Goal: Task Accomplishment & Management: Use online tool/utility

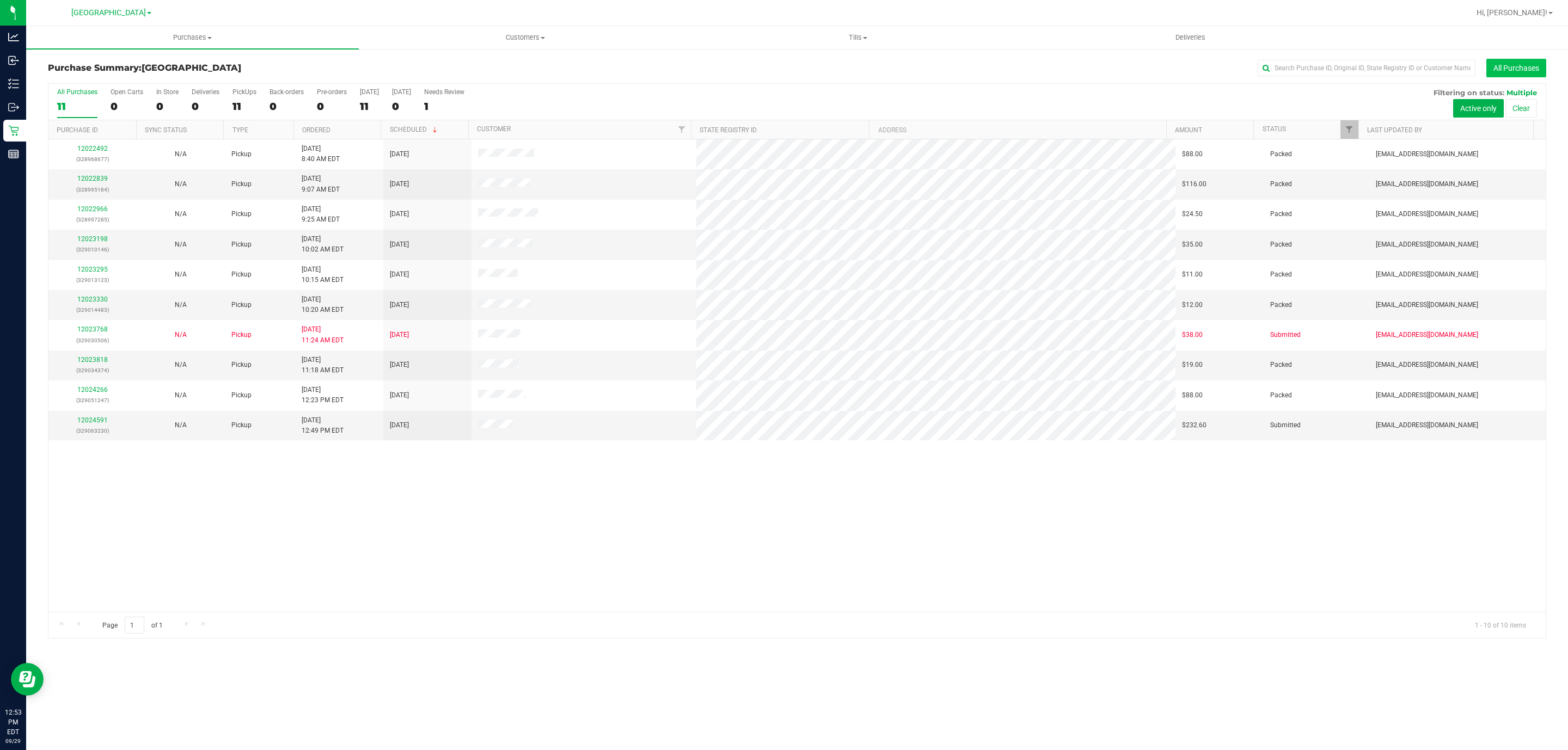
click at [1515, 68] on button "All Purchases" at bounding box center [1516, 68] width 60 height 18
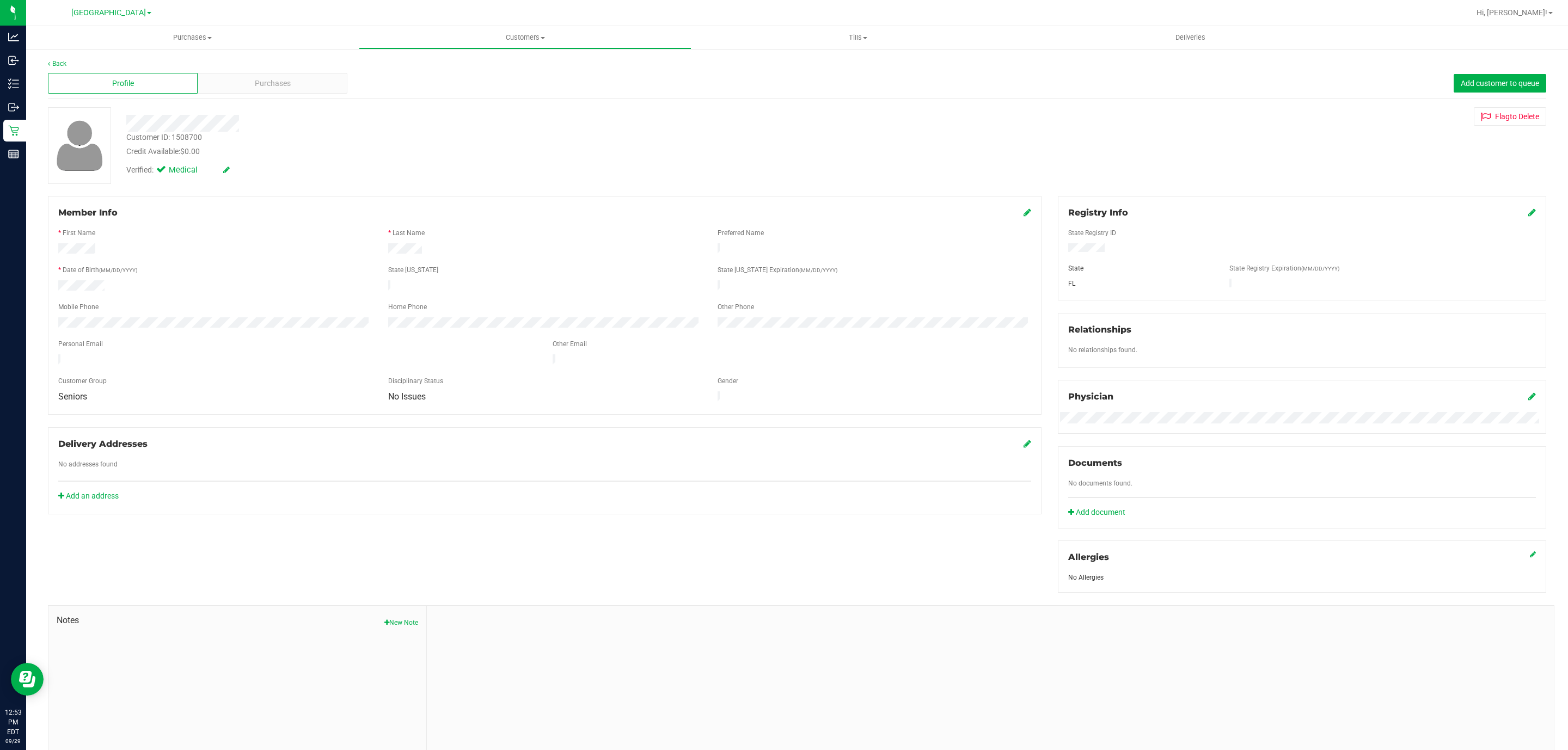
click at [1023, 210] on div "Member Info * First Name * Last Name Preferred Name * Date of Birth (MM/DD/YYYY…" at bounding box center [545, 306] width 994 height 219
click at [1024, 210] on icon at bounding box center [1028, 212] width 7 height 9
click at [266, 410] on span "Seniors" at bounding box center [209, 406] width 299 height 15
click at [273, 398] on div at bounding box center [545, 396] width 973 height 2
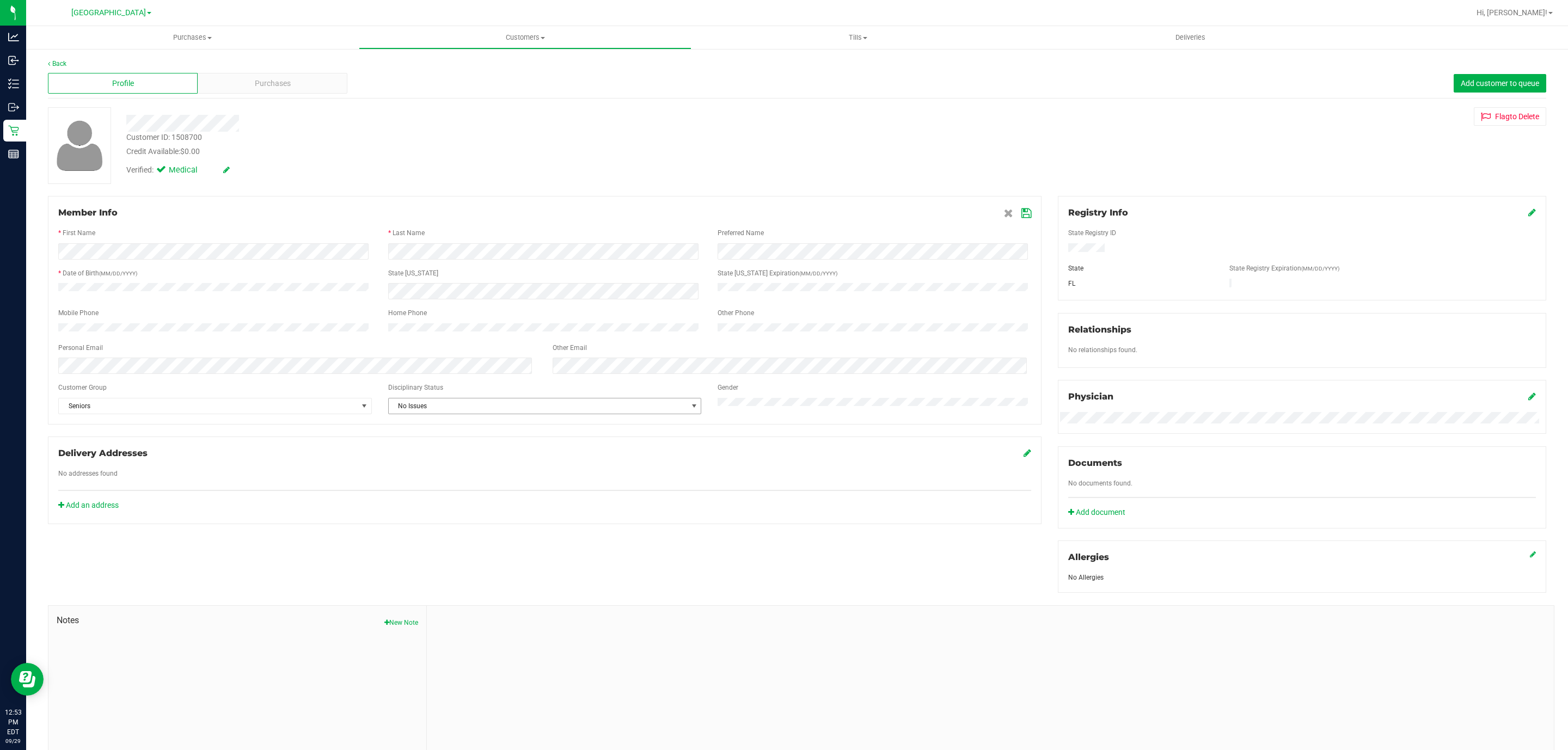
drag, startPoint x: 466, startPoint y: 407, endPoint x: 468, endPoint y: 433, distance: 26.1
click at [464, 409] on span "No Issues" at bounding box center [538, 406] width 299 height 15
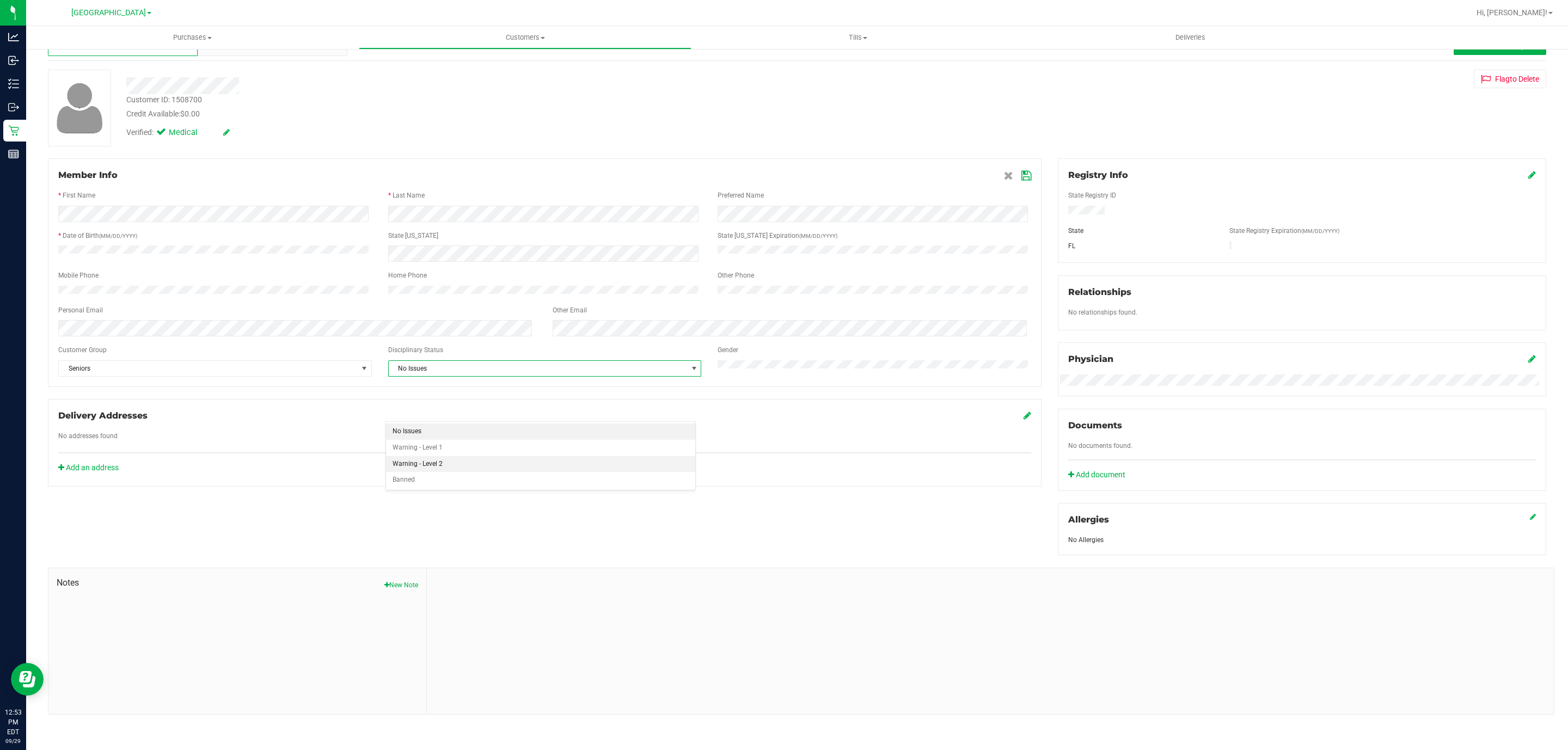
click at [448, 462] on li "Warning - Level 2" at bounding box center [540, 465] width 310 height 17
click at [1022, 172] on icon at bounding box center [1026, 176] width 10 height 9
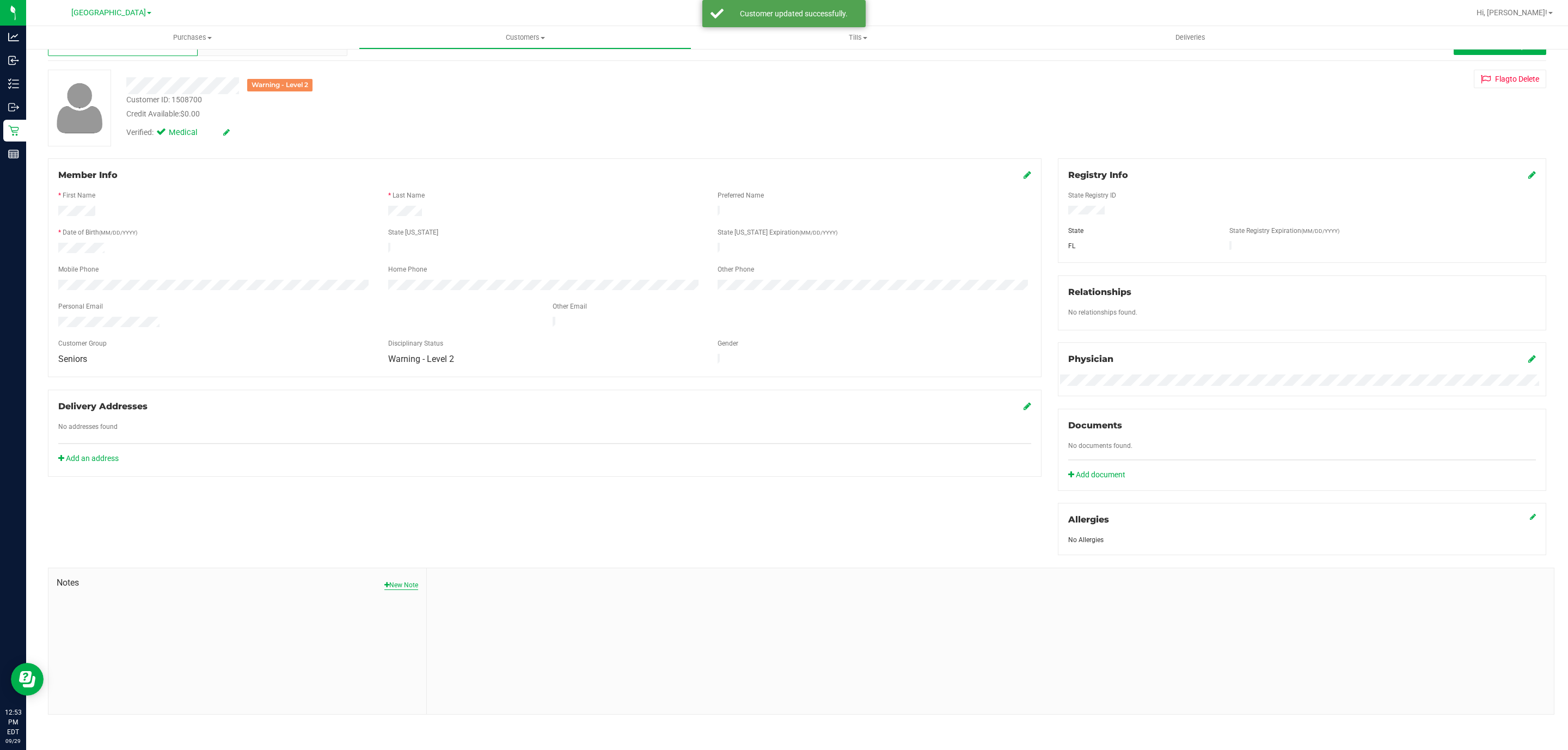
click at [404, 584] on button "New Note" at bounding box center [401, 585] width 34 height 10
drag, startPoint x: 445, startPoint y: 600, endPoint x: 460, endPoint y: 615, distance: 21.2
click at [452, 600] on label "Note Title" at bounding box center [449, 596] width 28 height 10
click at [460, 615] on input "Note Title" at bounding box center [990, 611] width 1111 height 17
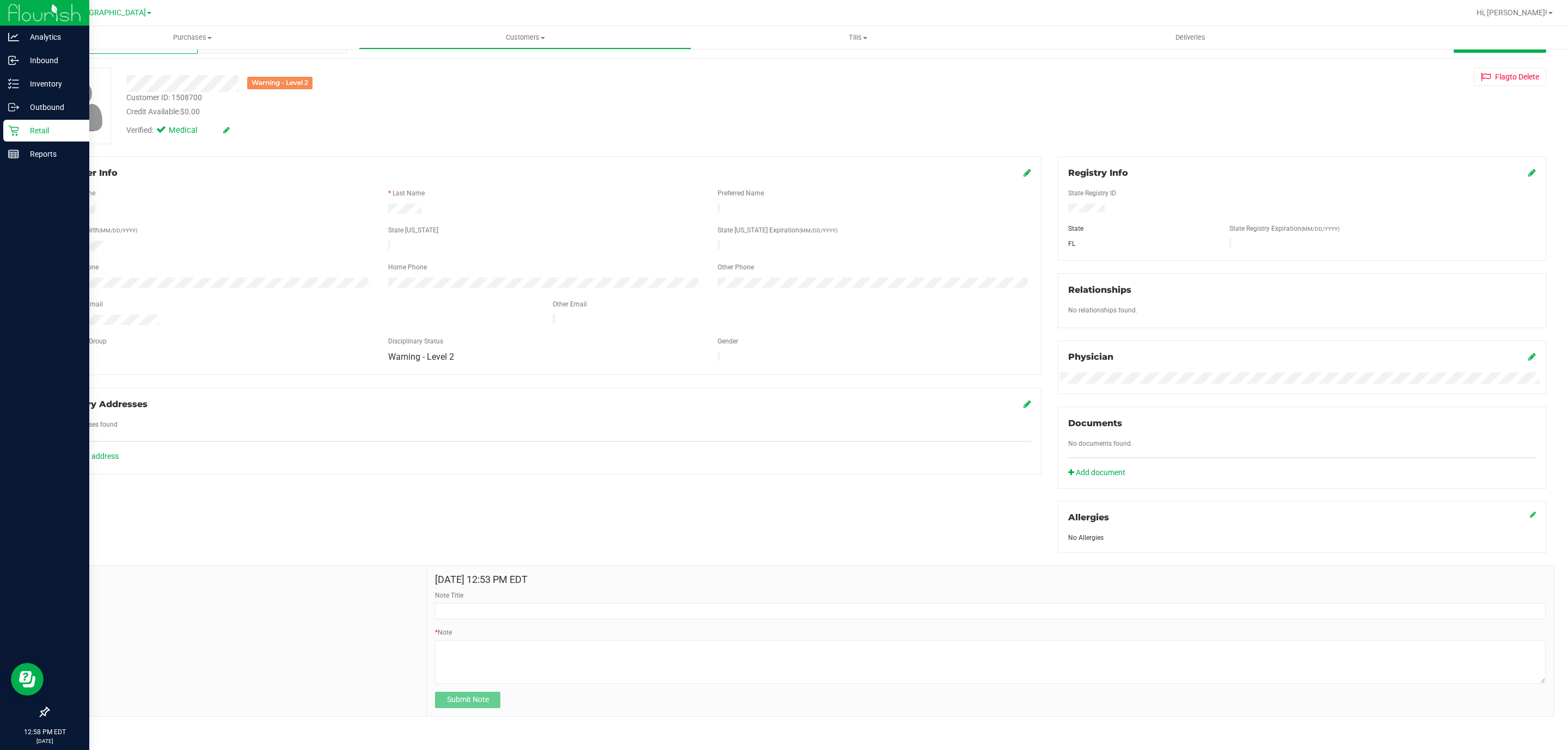
click at [10, 140] on div "Retail" at bounding box center [46, 130] width 86 height 22
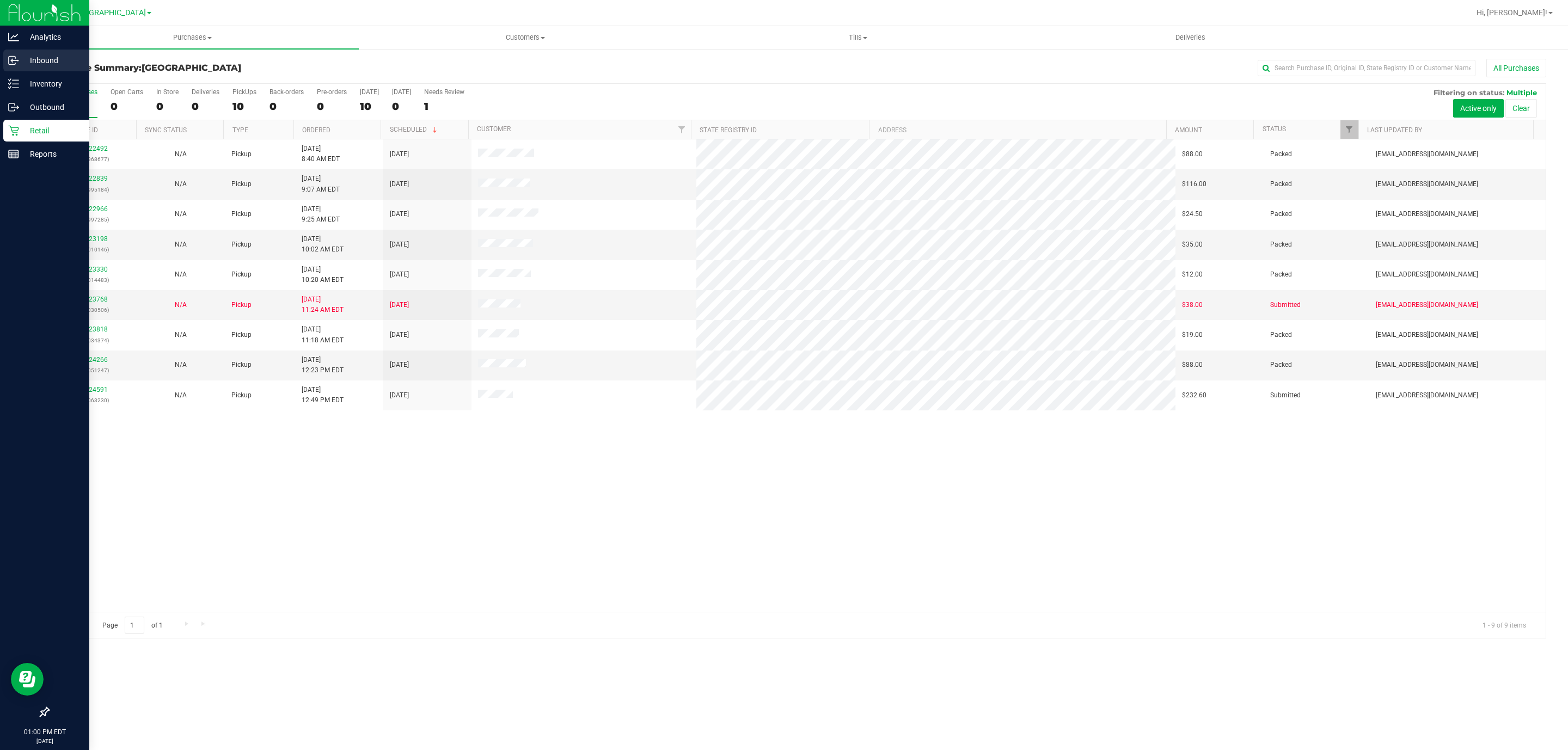
click at [5, 64] on div "Inbound" at bounding box center [46, 60] width 86 height 22
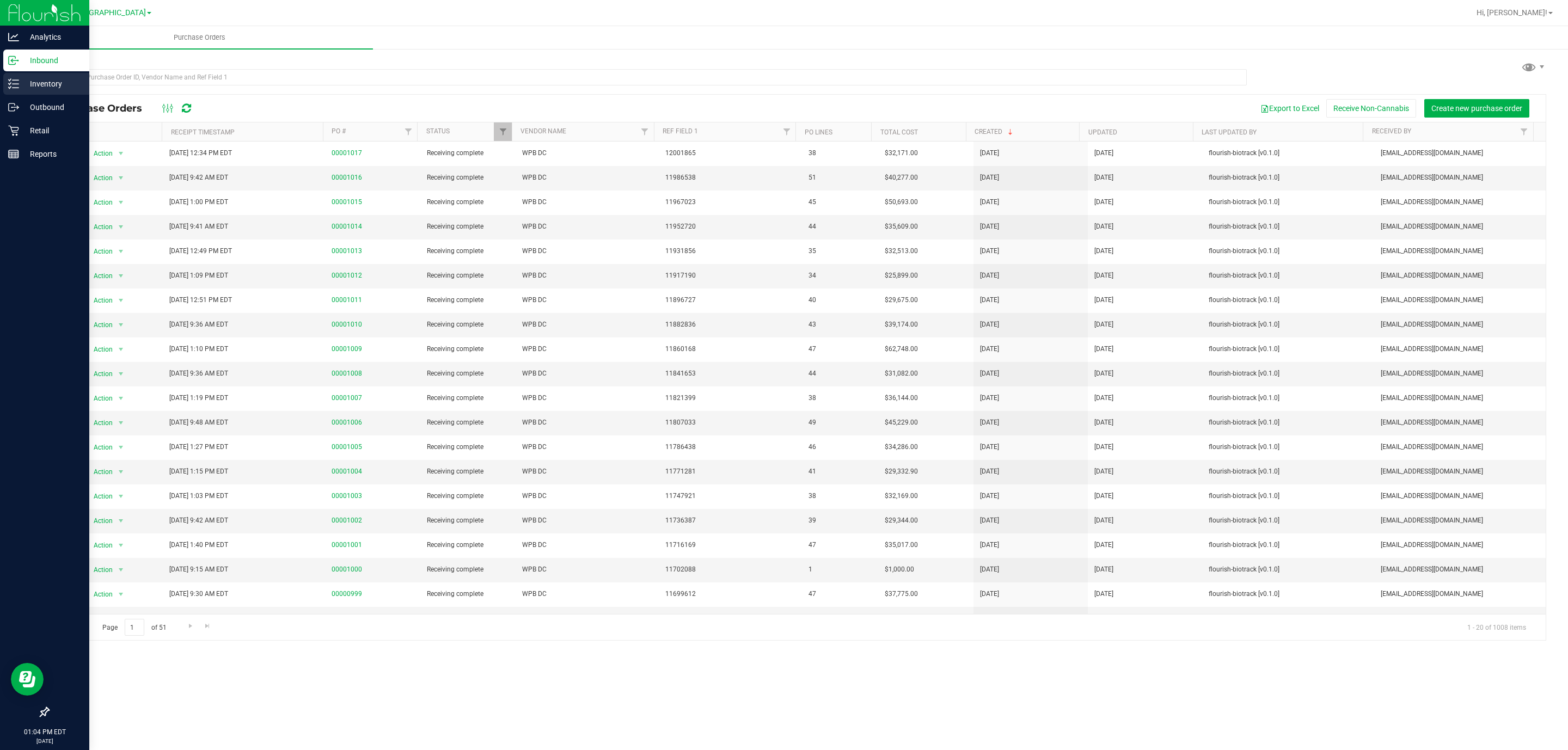
click at [35, 79] on p "Inventory" at bounding box center [52, 84] width 65 height 13
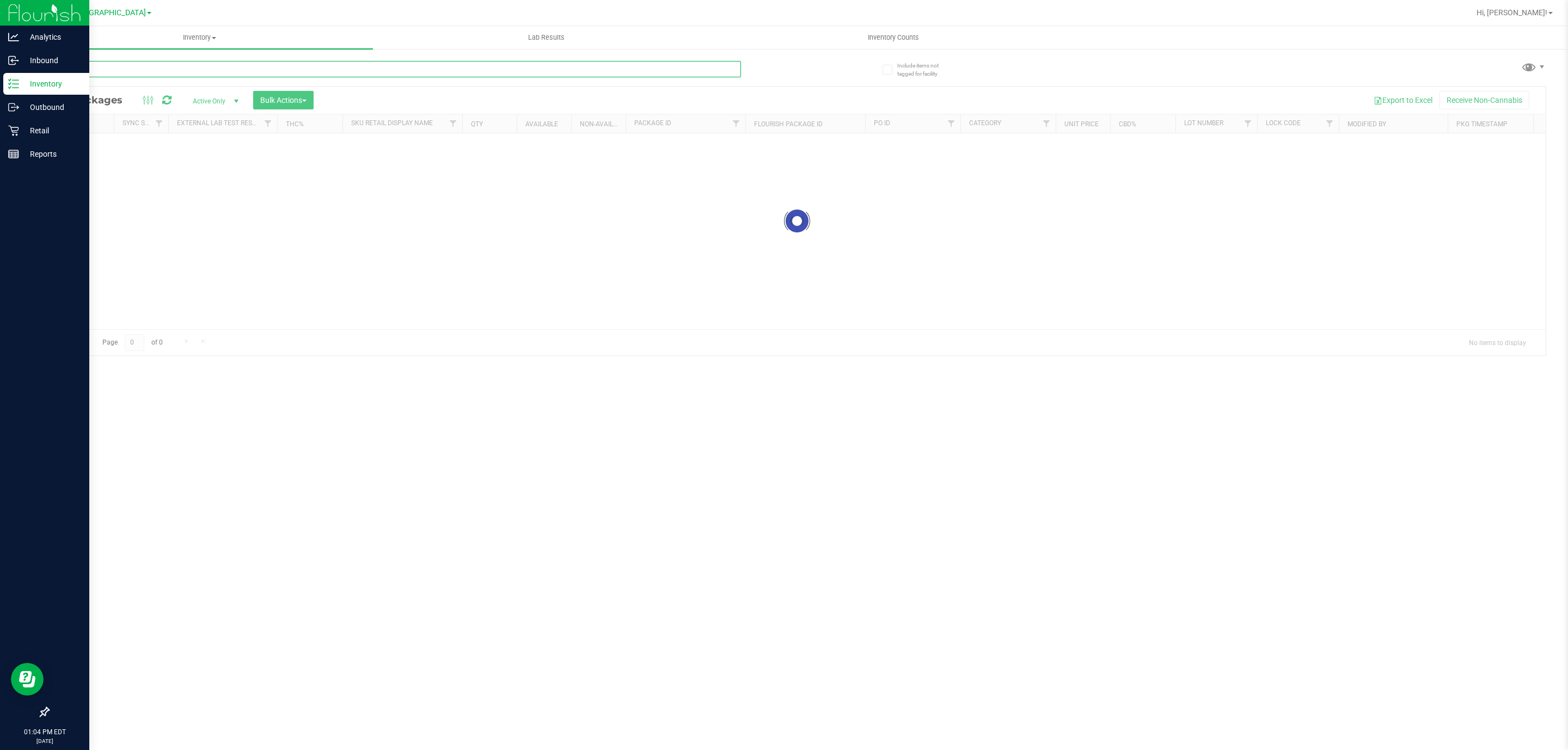
click at [177, 77] on input "text" at bounding box center [394, 69] width 693 height 17
click at [177, 77] on div "Inventory All packages All inventory Waste log Create inventory Lab Results Inv…" at bounding box center [797, 388] width 1542 height 724
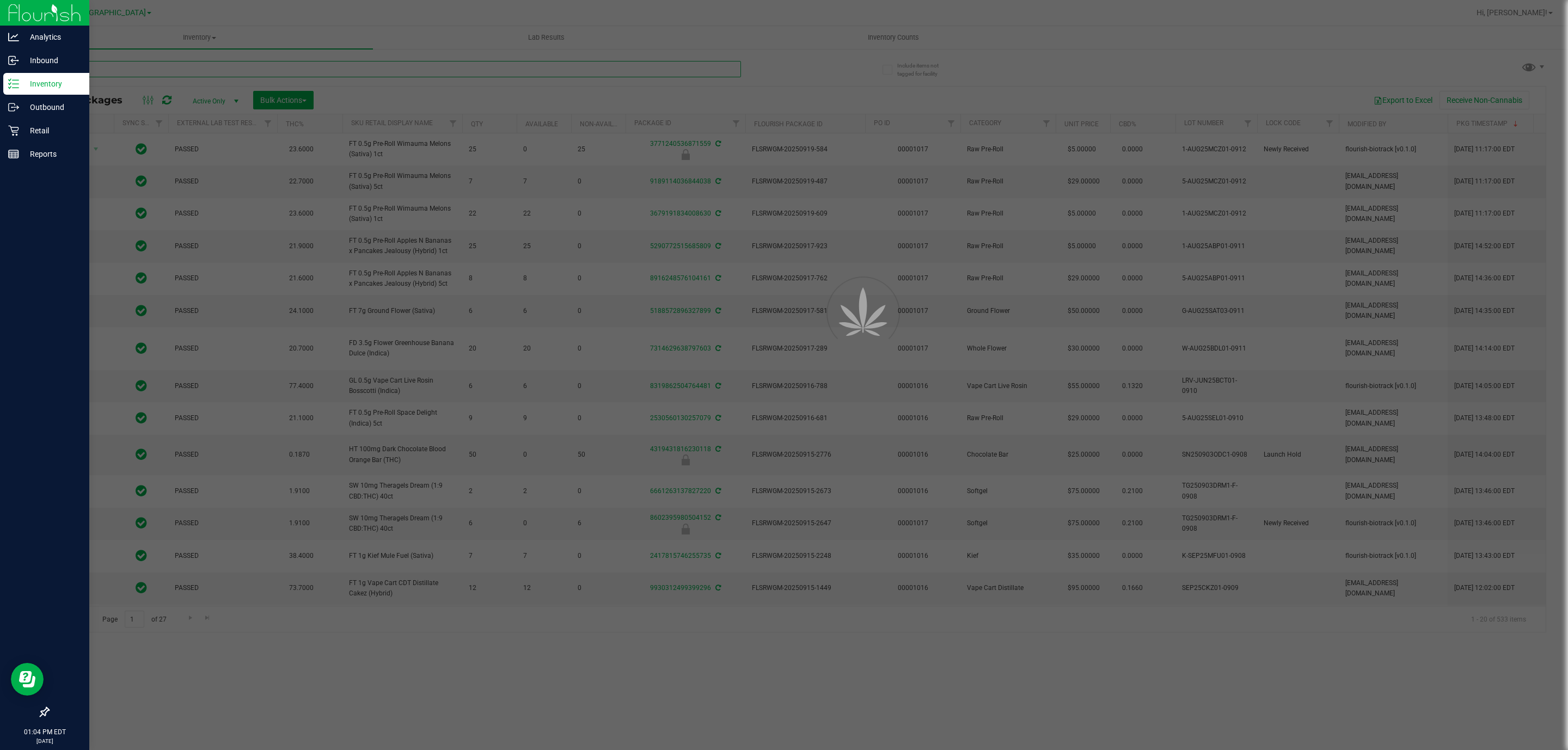
type input "[DATE]"
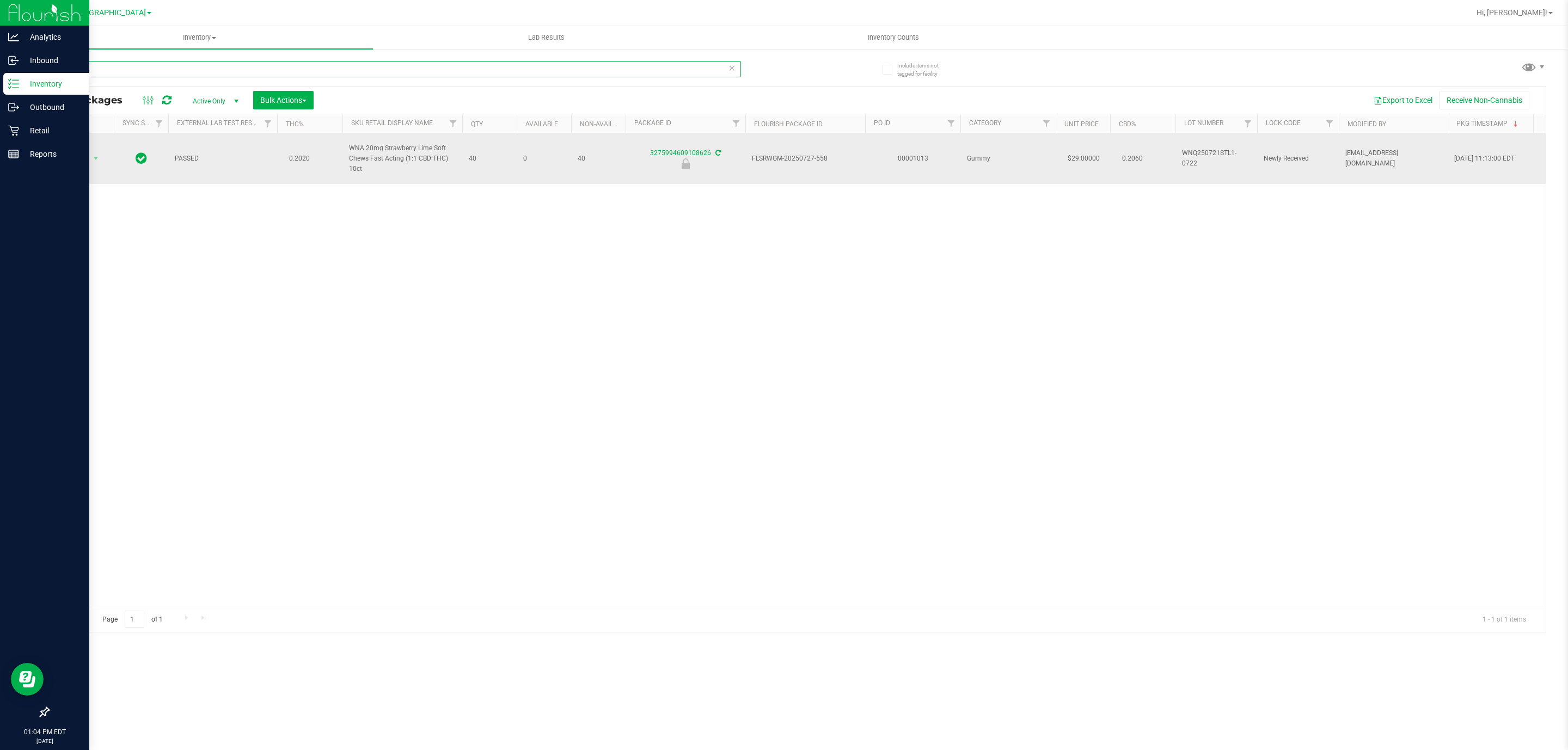
type input "-558"
click at [87, 161] on span "Action" at bounding box center [74, 158] width 30 height 15
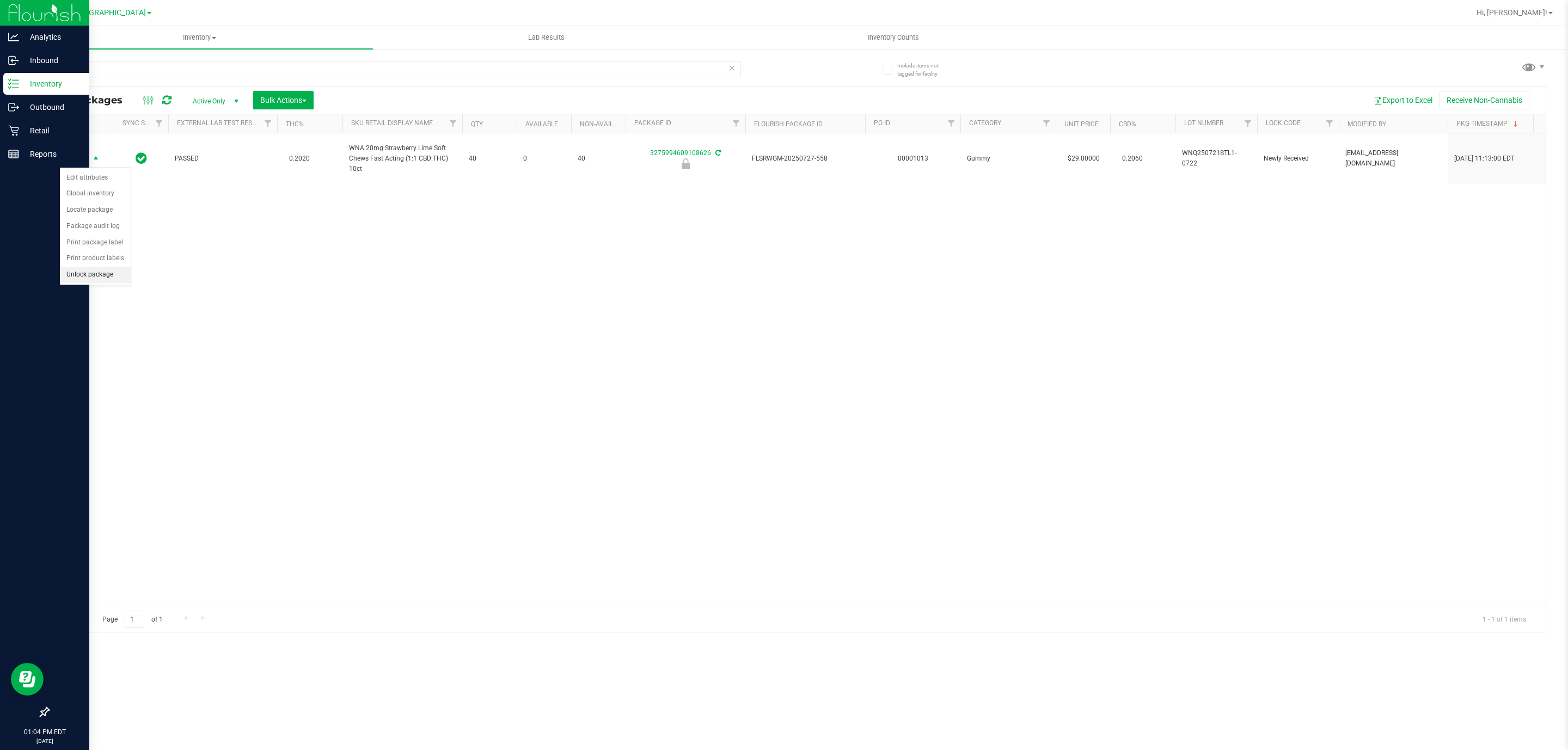
click at [86, 276] on li "Unlock package" at bounding box center [95, 275] width 71 height 17
drag, startPoint x: 3, startPoint y: 122, endPoint x: 13, endPoint y: 122, distance: 10.0
click at [6, 122] on div "Retail" at bounding box center [46, 130] width 86 height 22
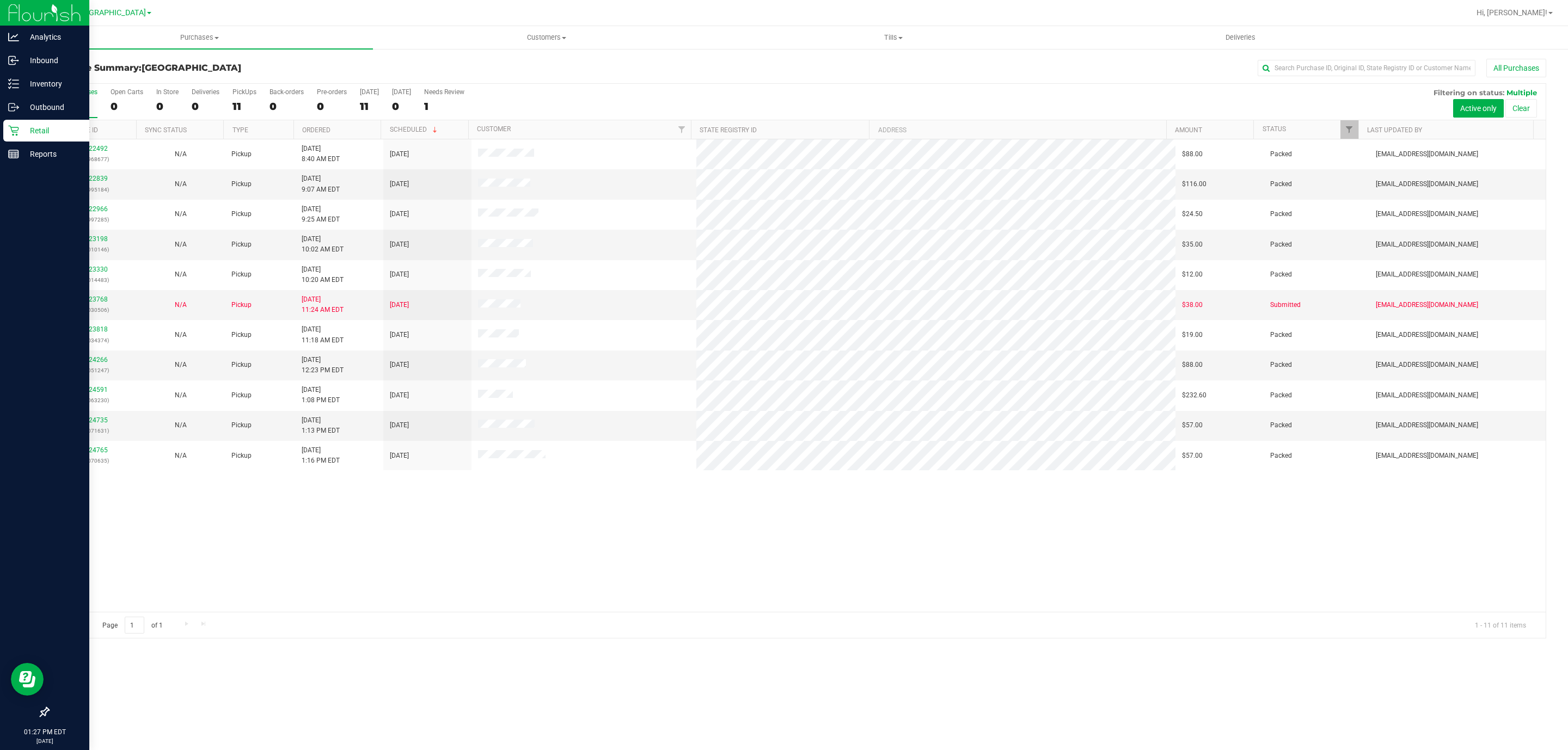
click at [844, 481] on div "12022492 (328968677) N/A Pickup [DATE] 8:40 AM EDT 9/29/2025 $88.00 Packed [EMA…" at bounding box center [797, 376] width 1497 height 473
click at [53, 89] on p "Inventory" at bounding box center [52, 84] width 65 height 13
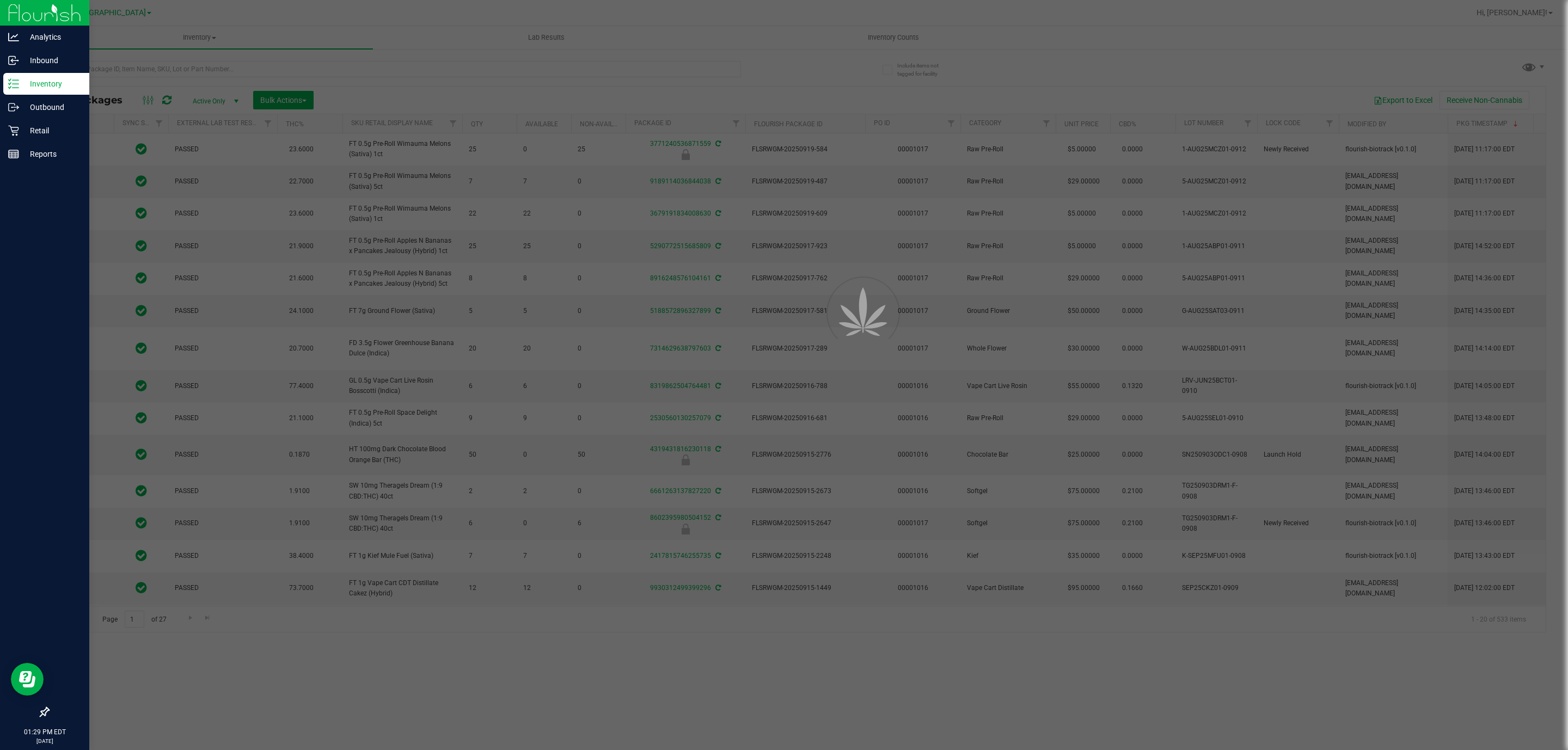
click at [215, 64] on div at bounding box center [784, 375] width 1568 height 750
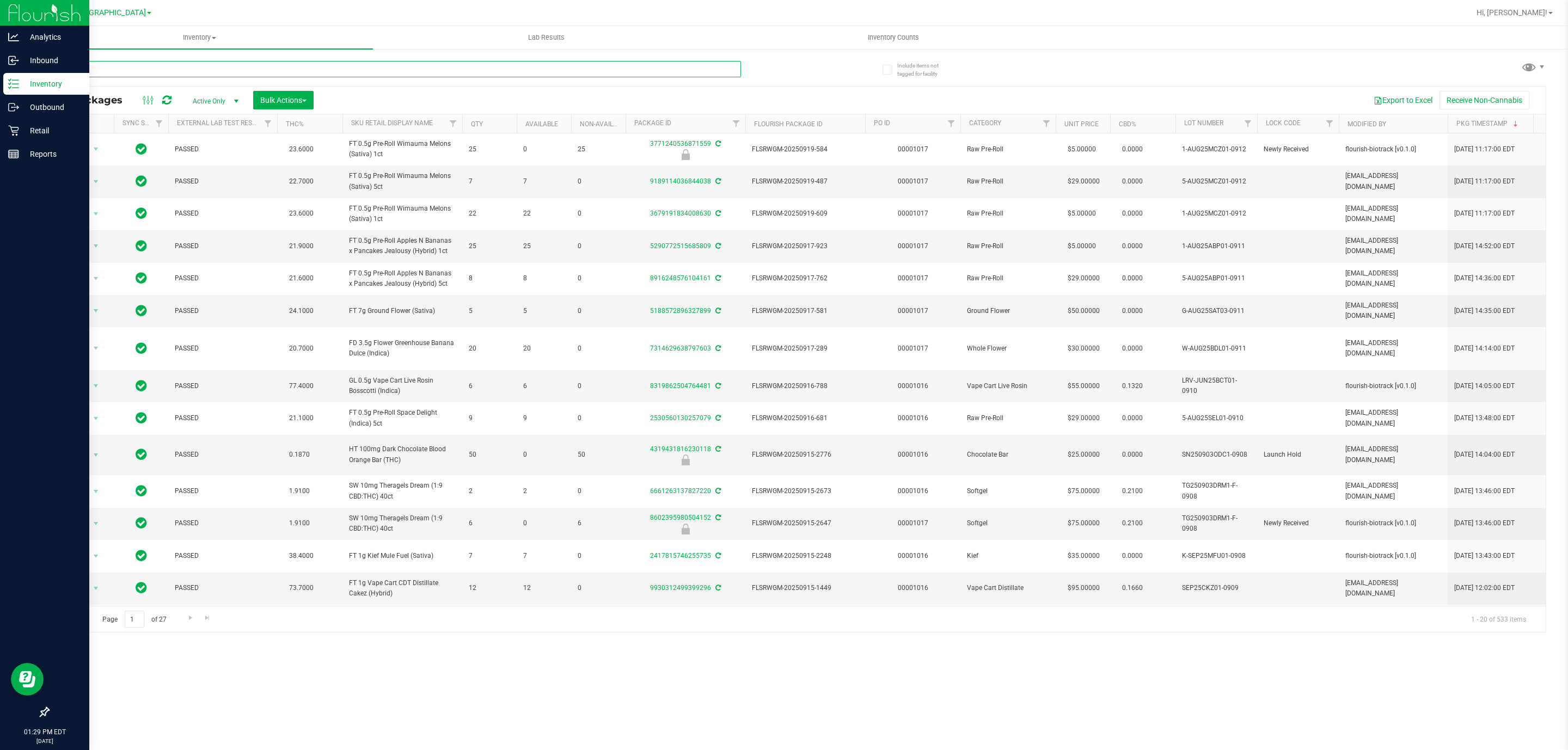
click at [215, 64] on input "text" at bounding box center [394, 69] width 693 height 17
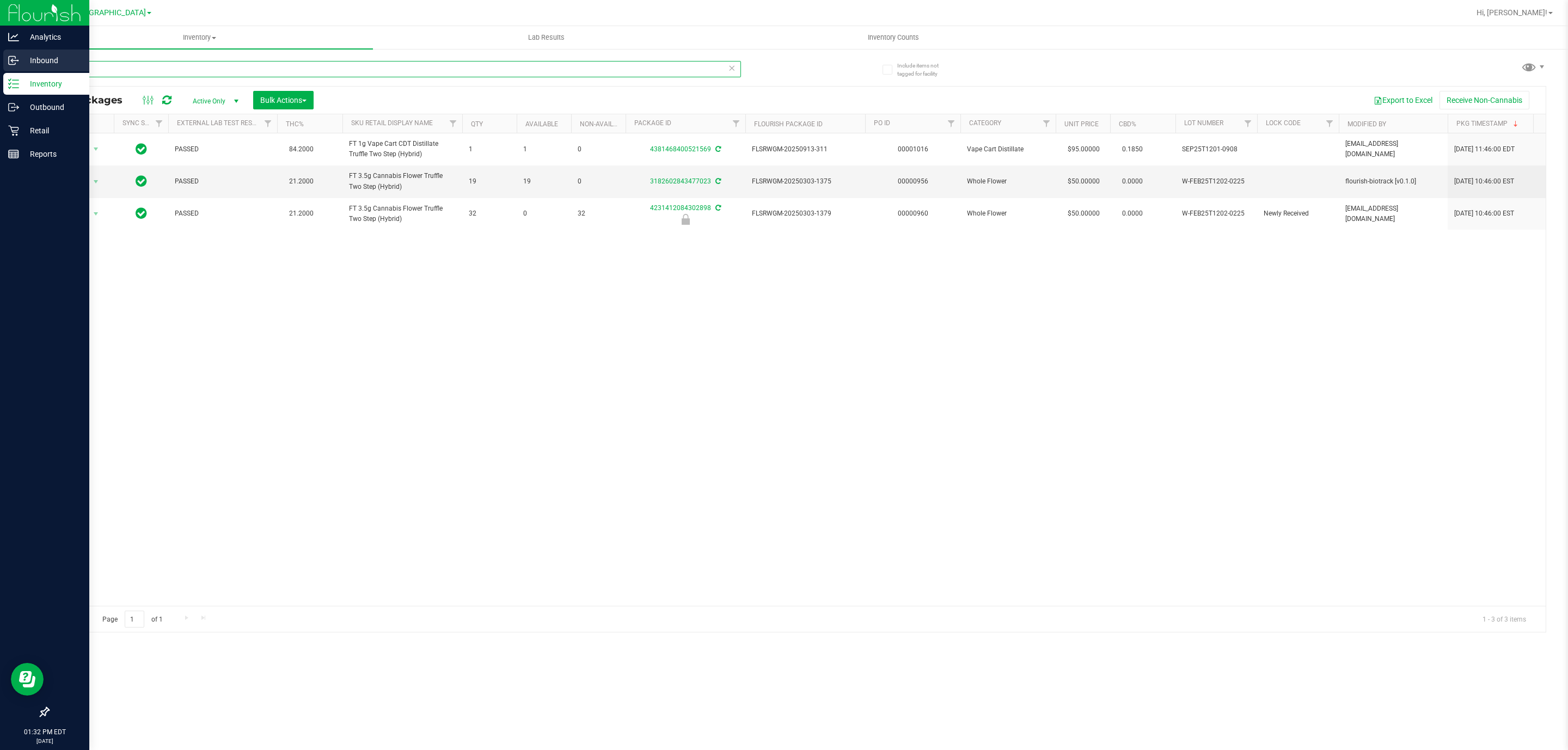
type input "T12"
click at [10, 57] on icon at bounding box center [12, 60] width 7 height 8
